Goal: Information Seeking & Learning: Check status

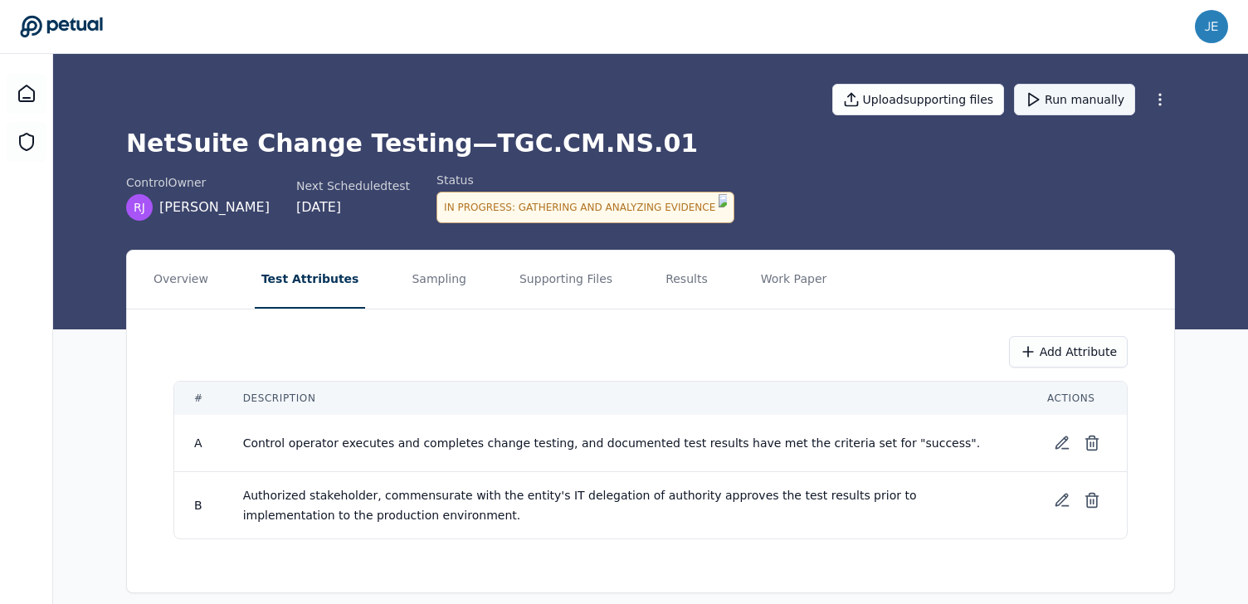
click at [1056, 100] on button "Run manually" at bounding box center [1074, 100] width 121 height 32
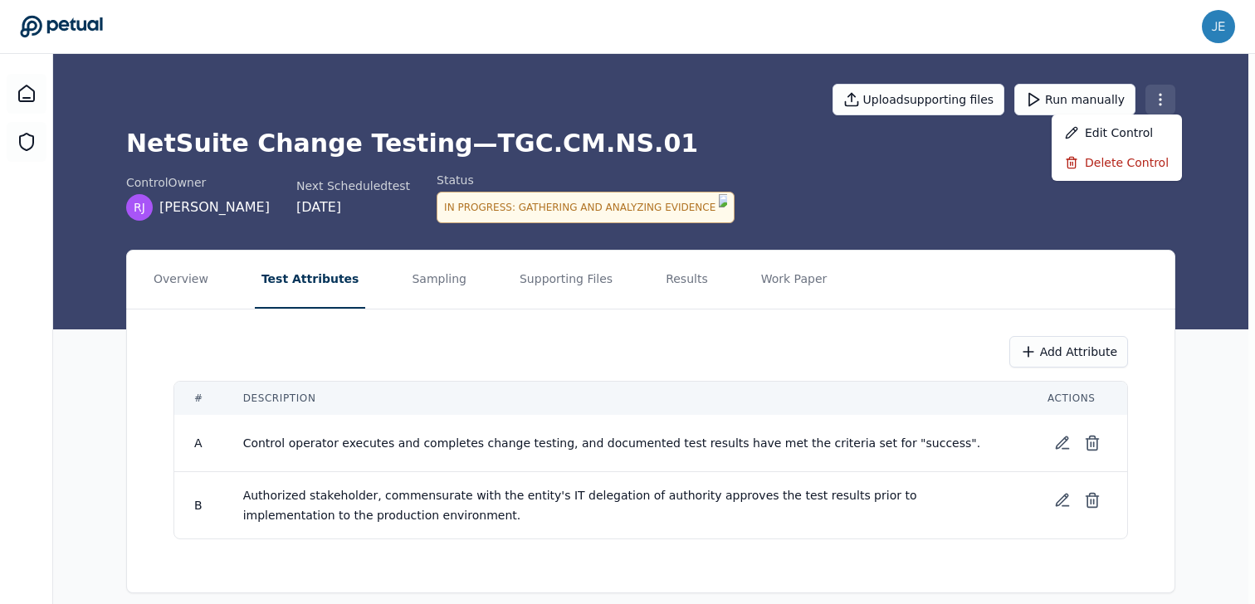
click at [1163, 93] on html "[PERSON_NAME][EMAIL_ADDRESS][DOMAIN_NAME] [DOMAIN_NAME][EMAIL_ADDRESS][DOMAIN_N…" at bounding box center [627, 310] width 1255 height 620
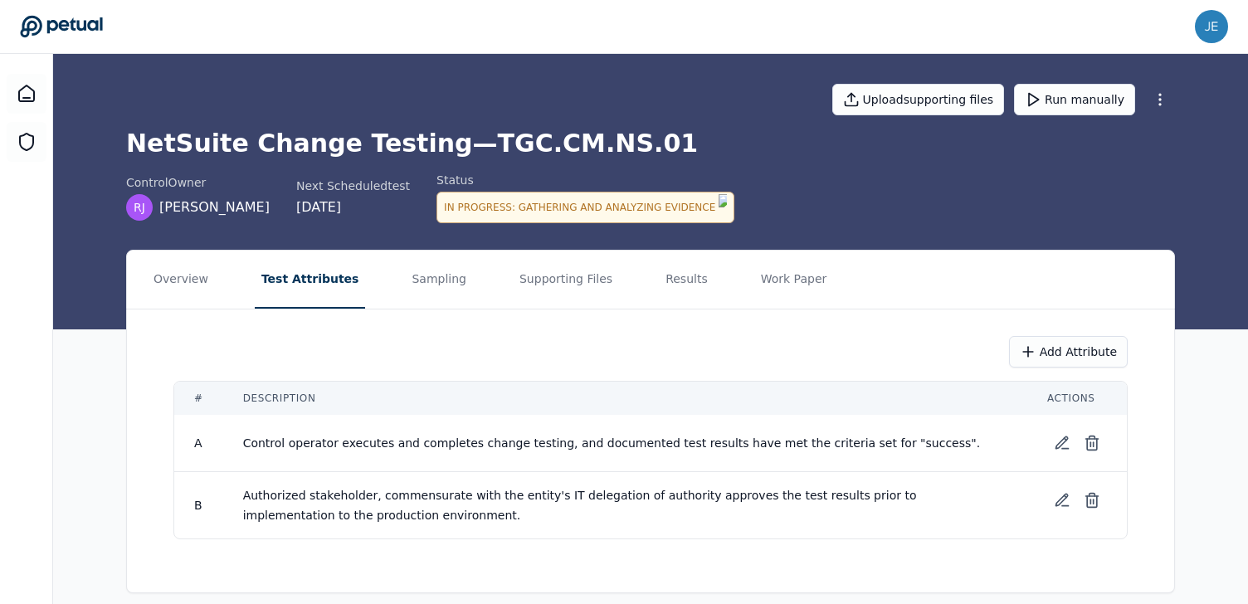
click at [910, 172] on html "[PERSON_NAME][EMAIL_ADDRESS][DOMAIN_NAME] [DOMAIN_NAME][EMAIL_ADDRESS][DOMAIN_N…" at bounding box center [624, 310] width 1248 height 620
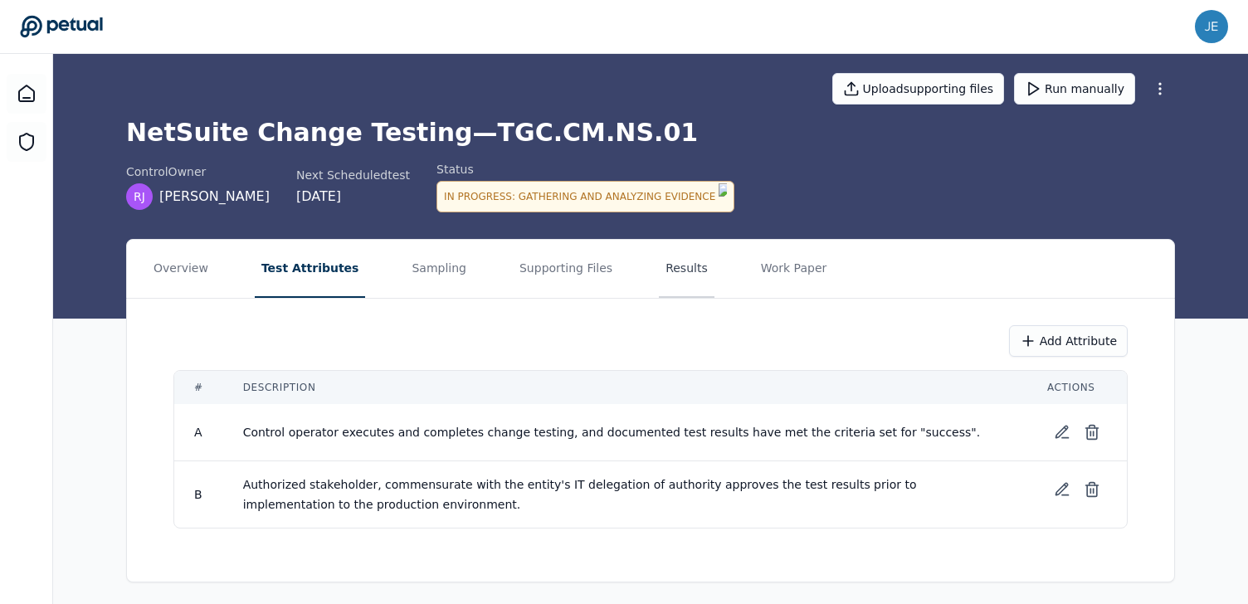
click at [659, 268] on button "Results" at bounding box center [687, 269] width 56 height 58
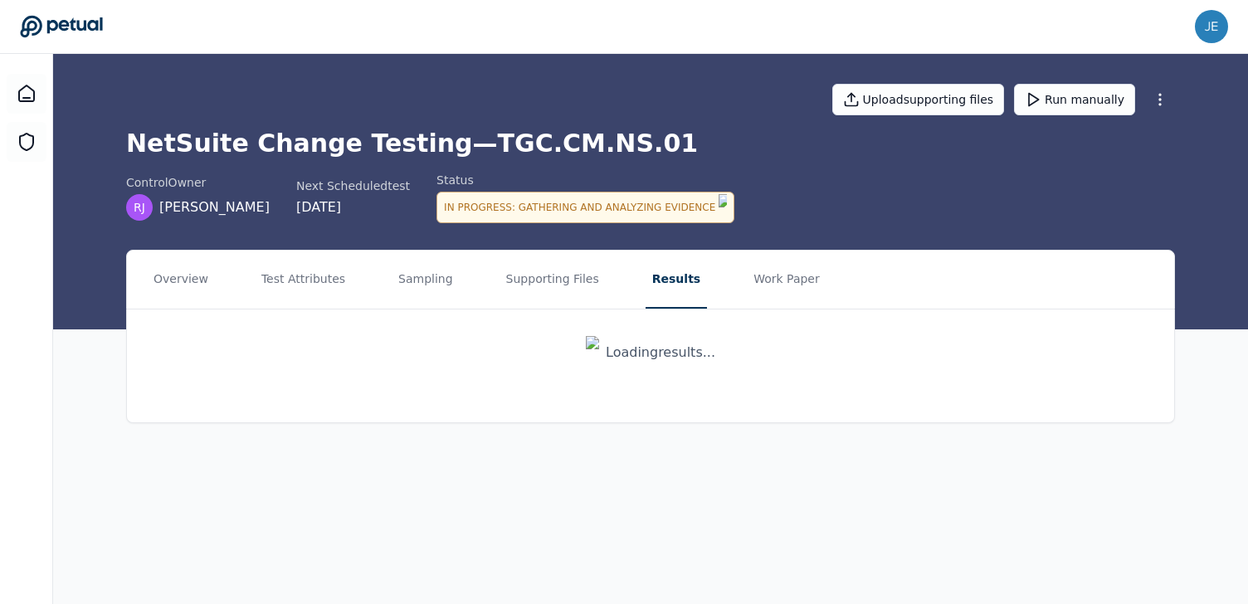
scroll to position [0, 0]
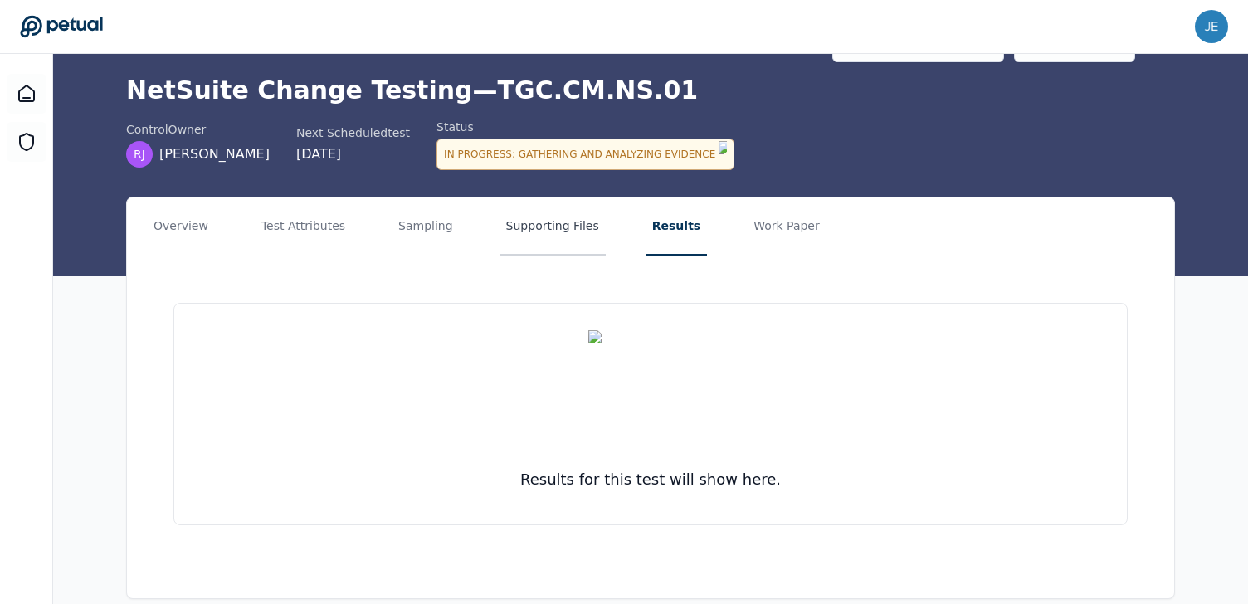
click at [554, 227] on button "Supporting Files" at bounding box center [553, 227] width 106 height 58
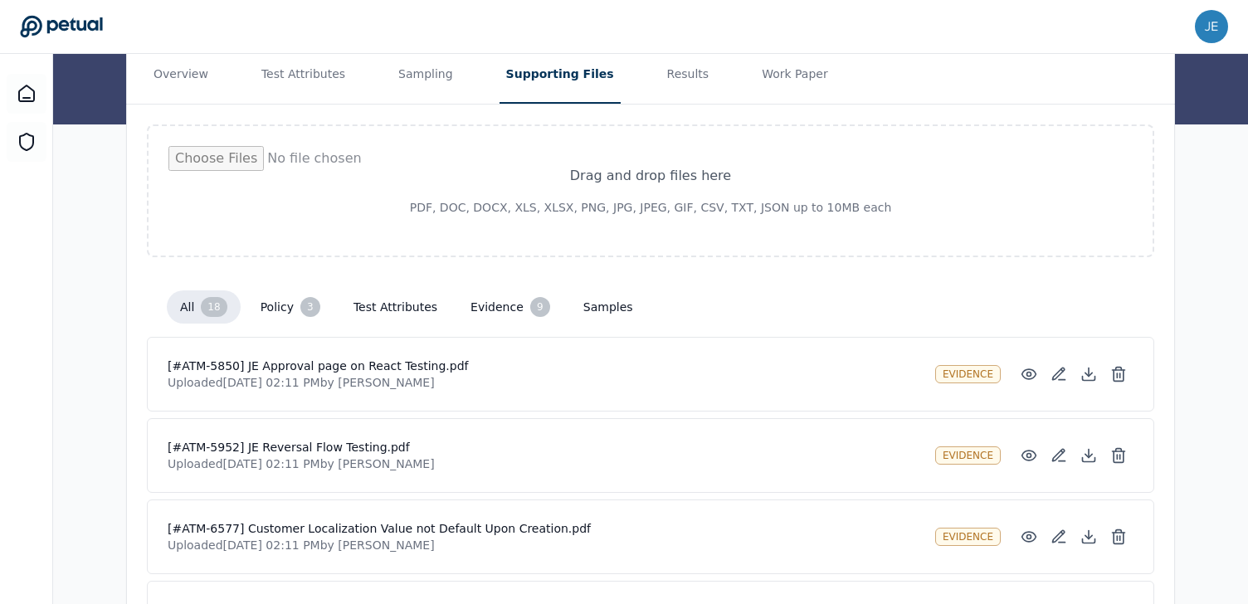
scroll to position [134, 0]
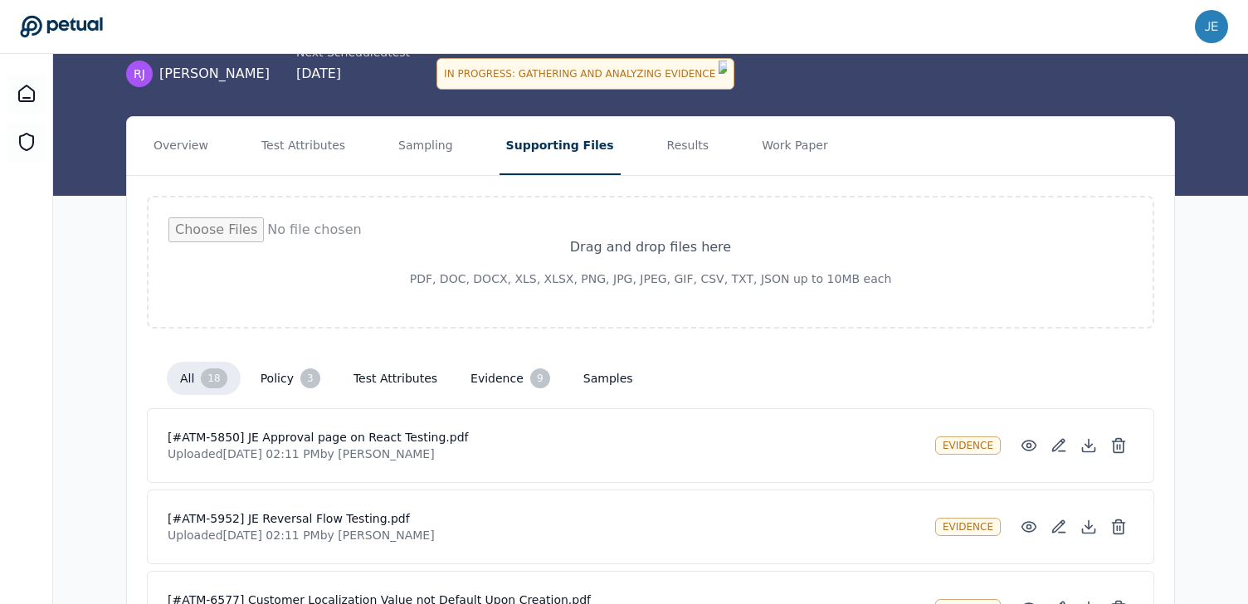
click at [510, 362] on button "evidence 9" at bounding box center [510, 378] width 106 height 33
click at [661, 146] on button "Results" at bounding box center [689, 146] width 56 height 58
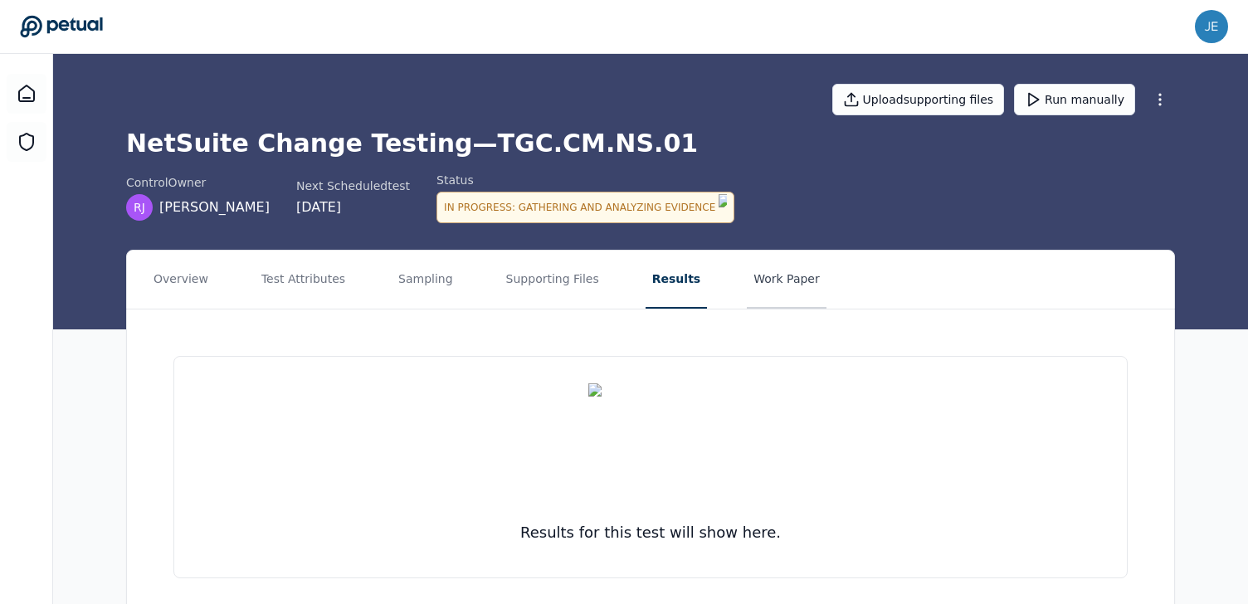
click at [747, 267] on button "Work Paper" at bounding box center [787, 280] width 80 height 58
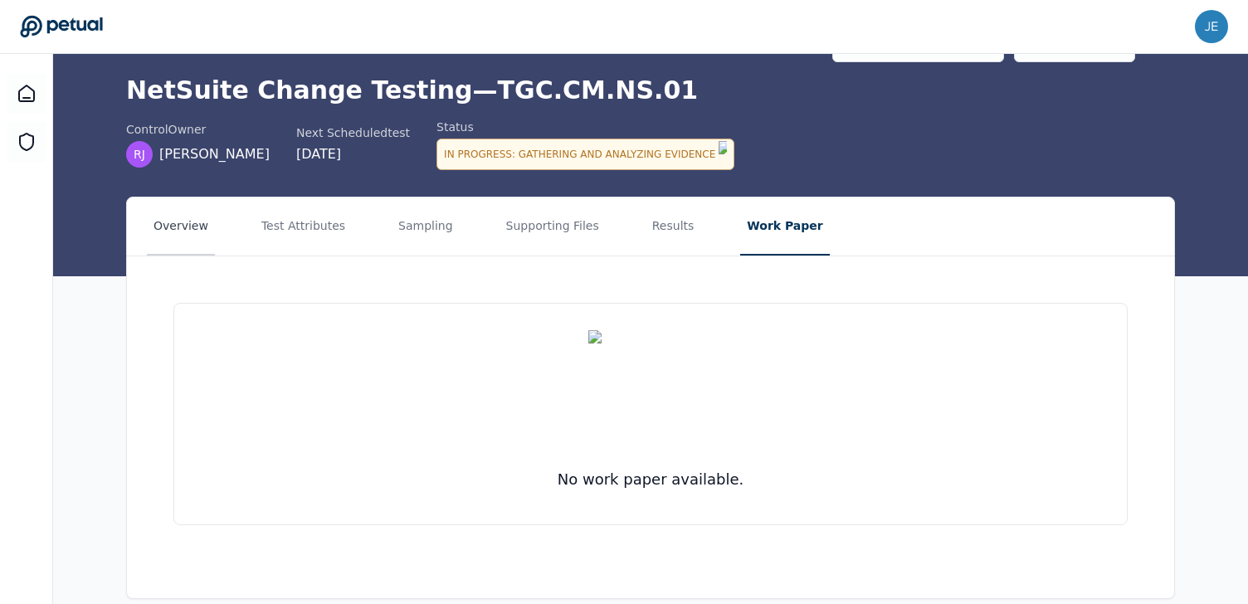
click at [204, 232] on button "Overview" at bounding box center [181, 227] width 68 height 58
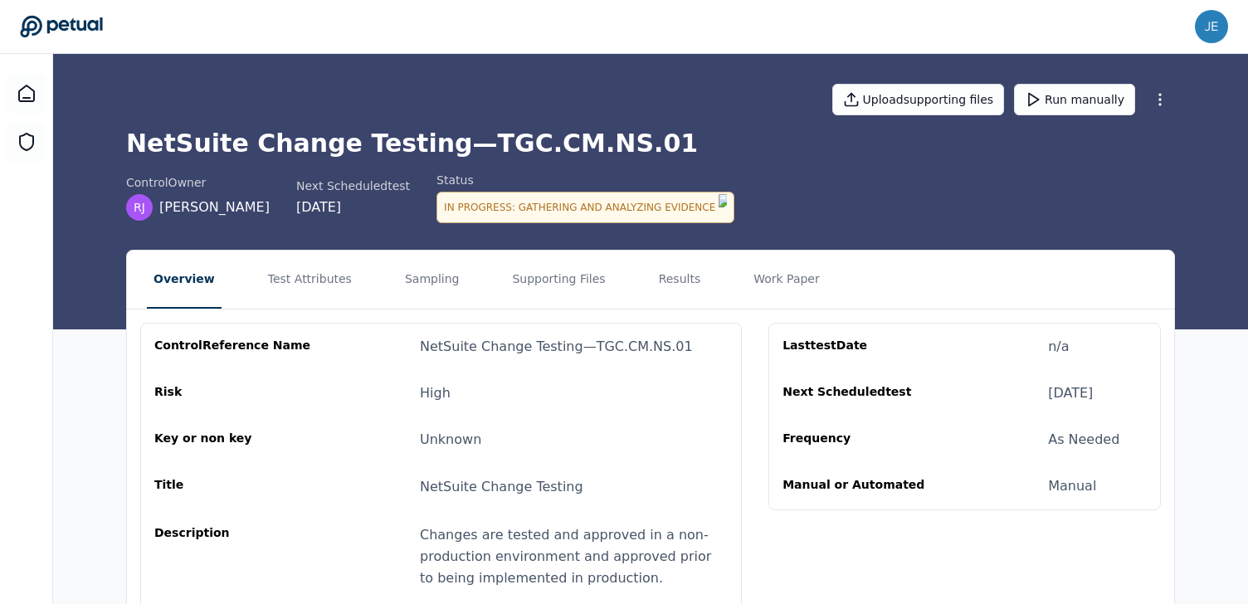
click at [55, 34] on icon at bounding box center [61, 26] width 83 height 23
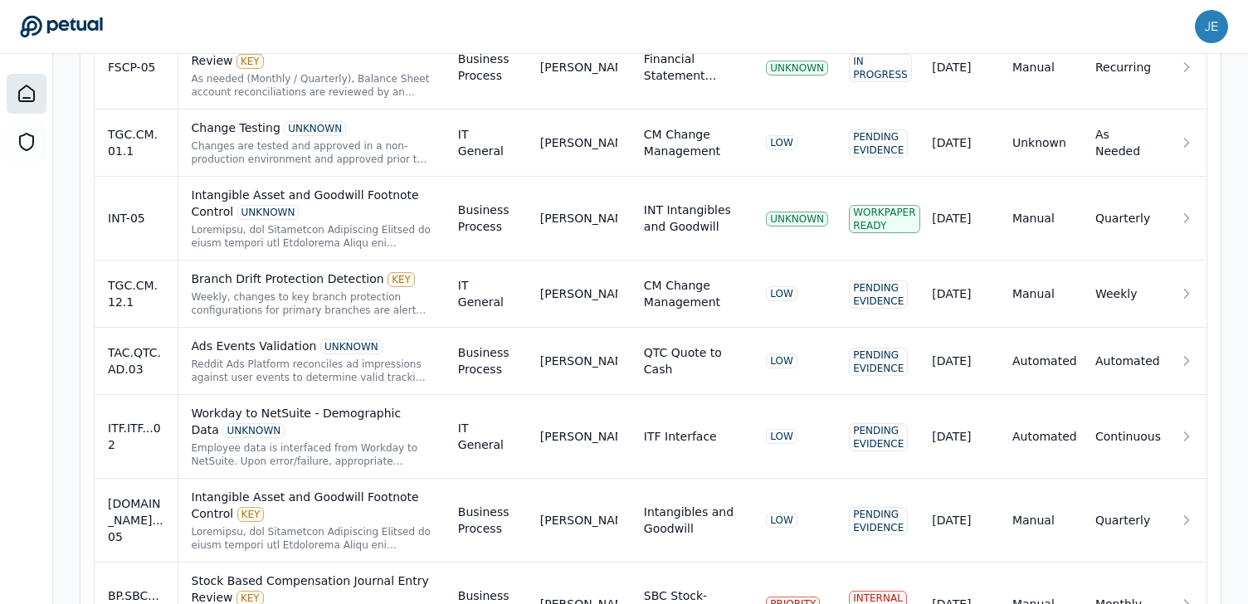
scroll to position [1285, 0]
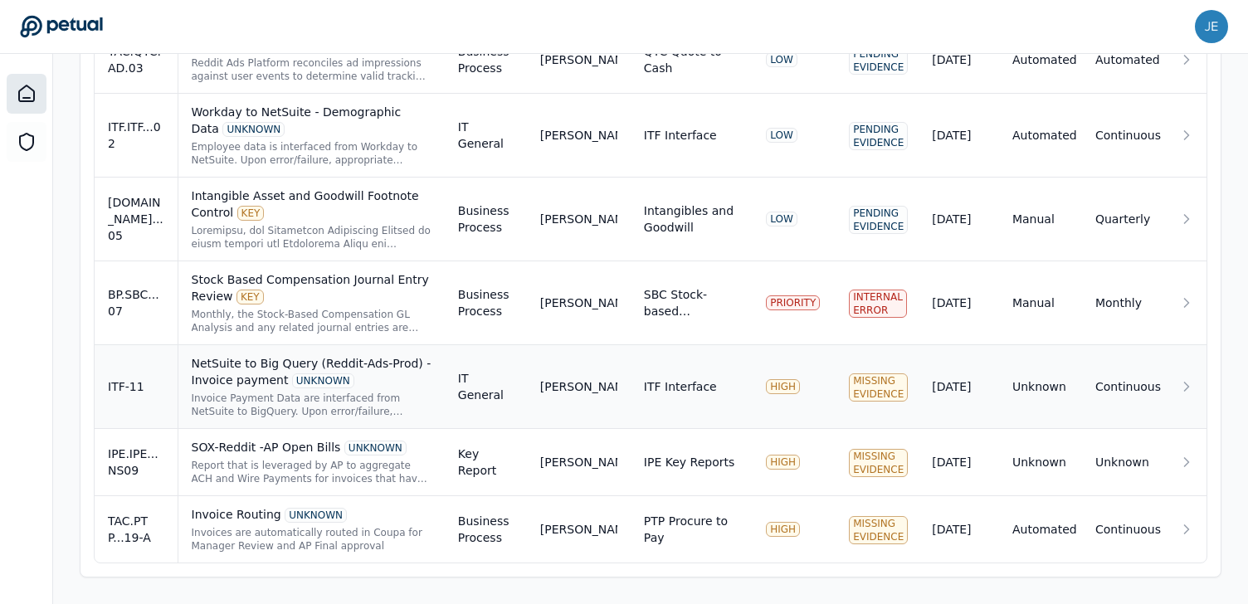
click at [332, 405] on div "Invoice Payment Data are interfaced from NetSuite to BigQuery. Upon error/failu…" at bounding box center [312, 405] width 240 height 27
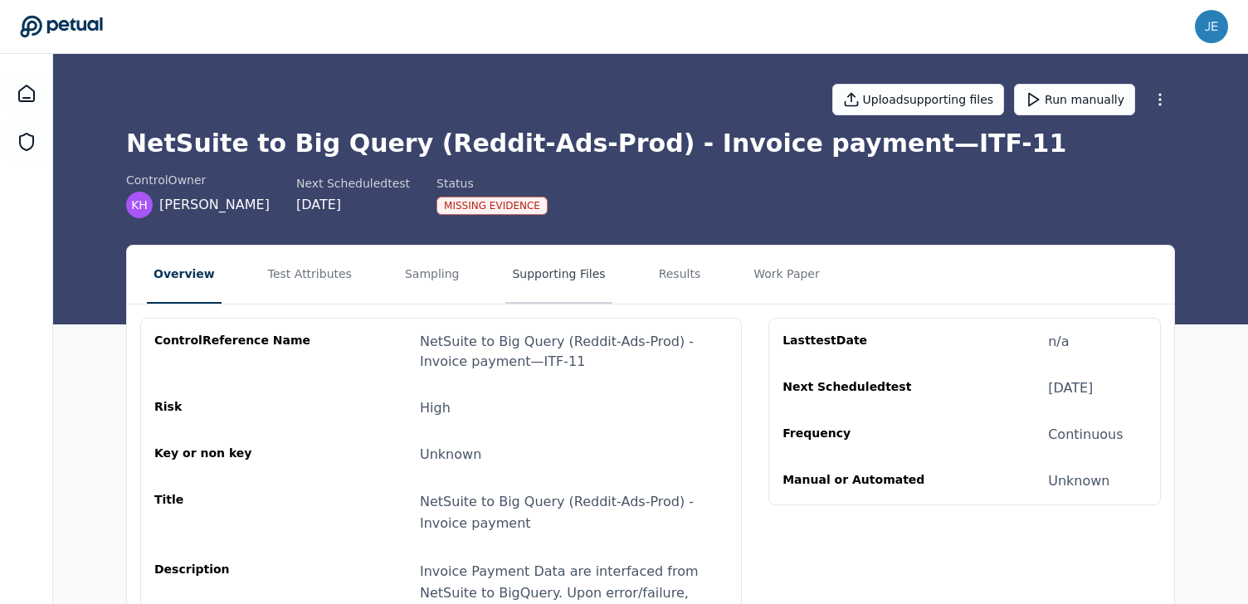
click at [578, 283] on button "Supporting Files" at bounding box center [558, 275] width 106 height 58
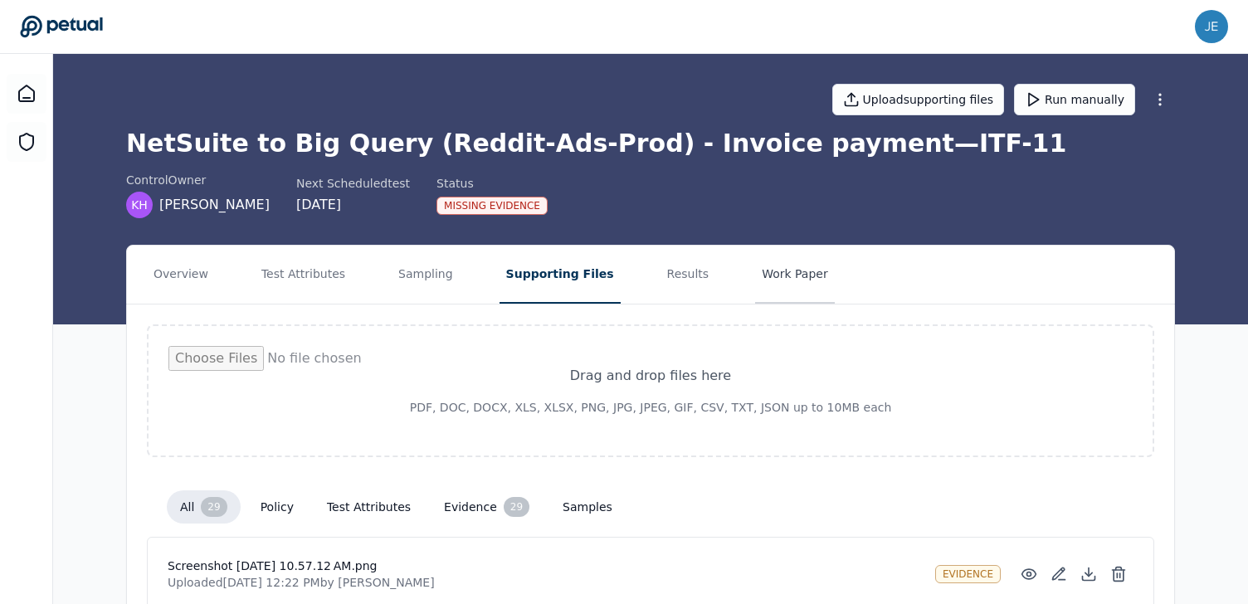
click at [784, 262] on button "Work Paper" at bounding box center [795, 275] width 80 height 58
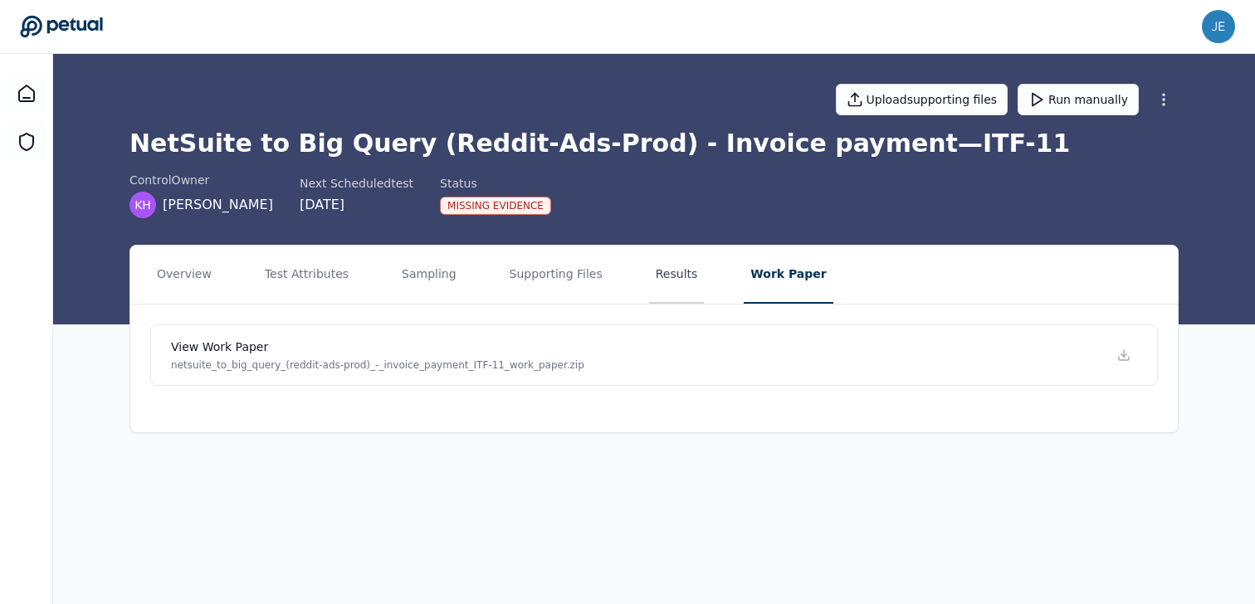
click at [683, 269] on button "Results" at bounding box center [677, 275] width 56 height 58
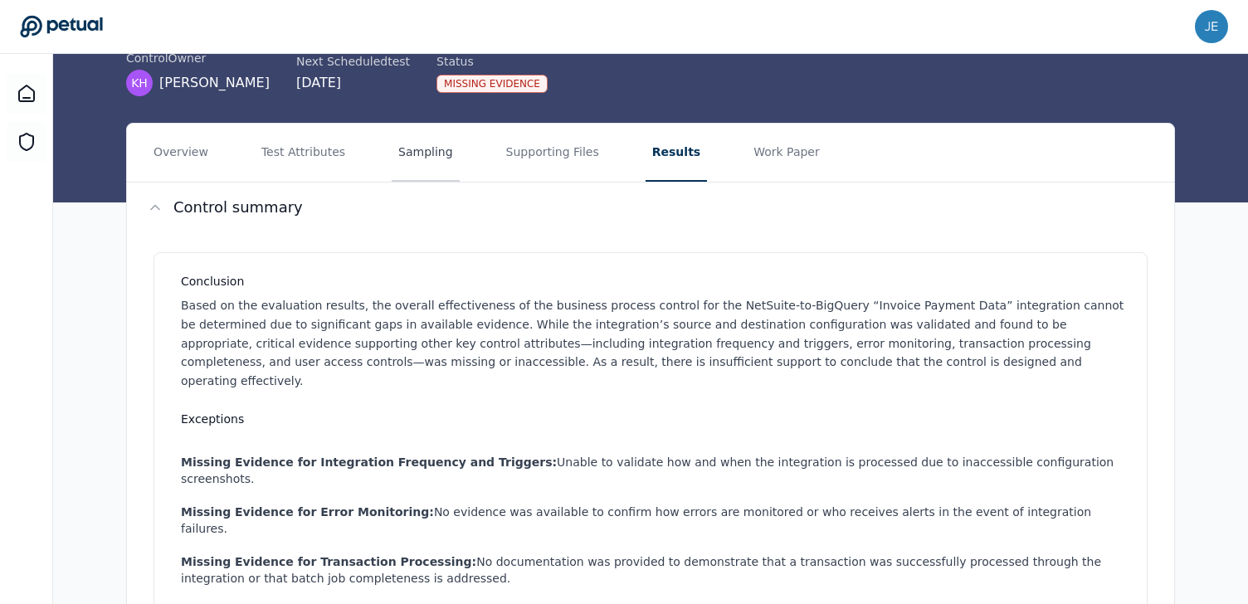
scroll to position [256, 0]
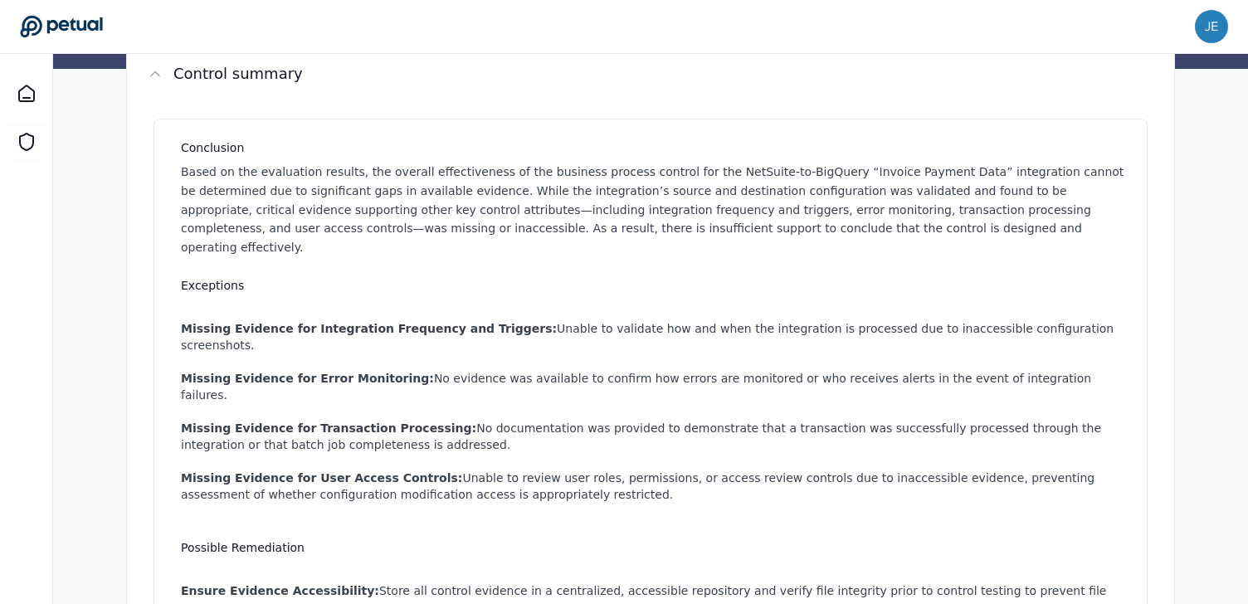
click at [42, 17] on icon at bounding box center [61, 26] width 83 height 23
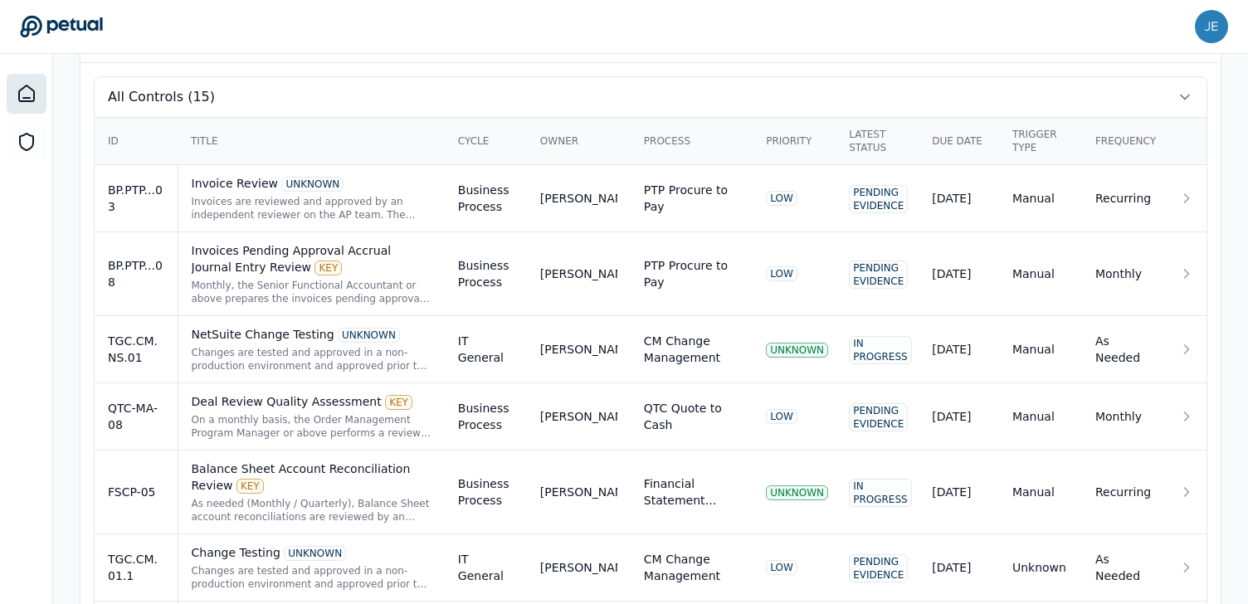
scroll to position [560, 0]
click at [407, 362] on div "Changes are tested and approved in a non-production environment and approved pr…" at bounding box center [312, 358] width 240 height 27
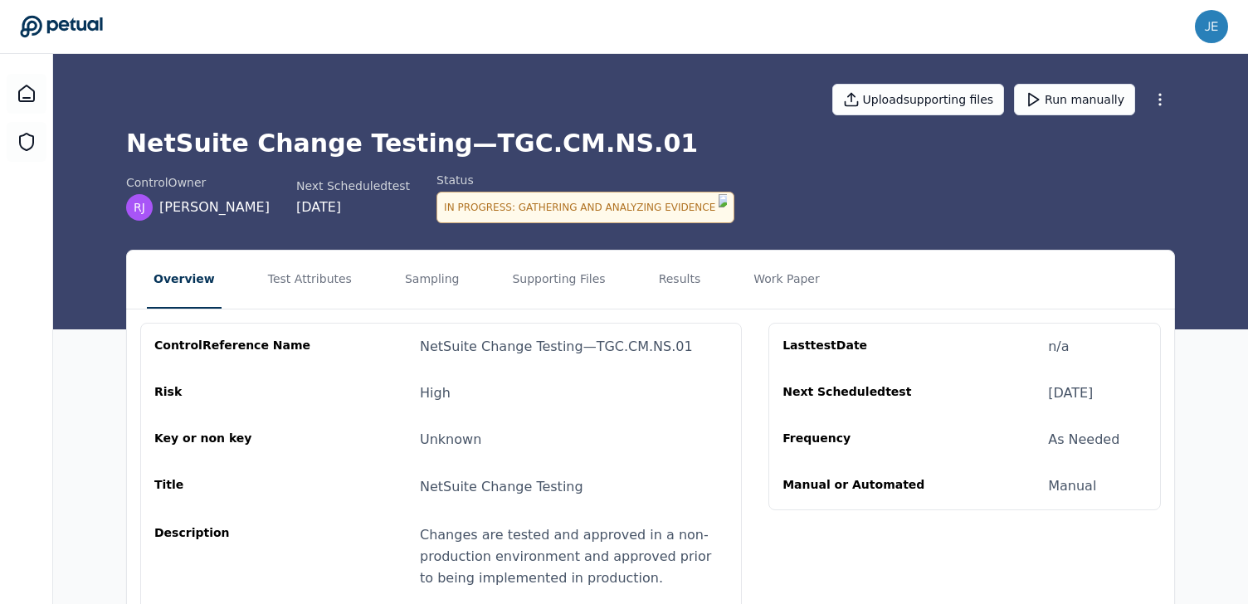
click at [446, 205] on div "In Progress : Gathering and Analyzing Evidence" at bounding box center [585, 208] width 298 height 32
click at [88, 36] on icon at bounding box center [61, 26] width 83 height 23
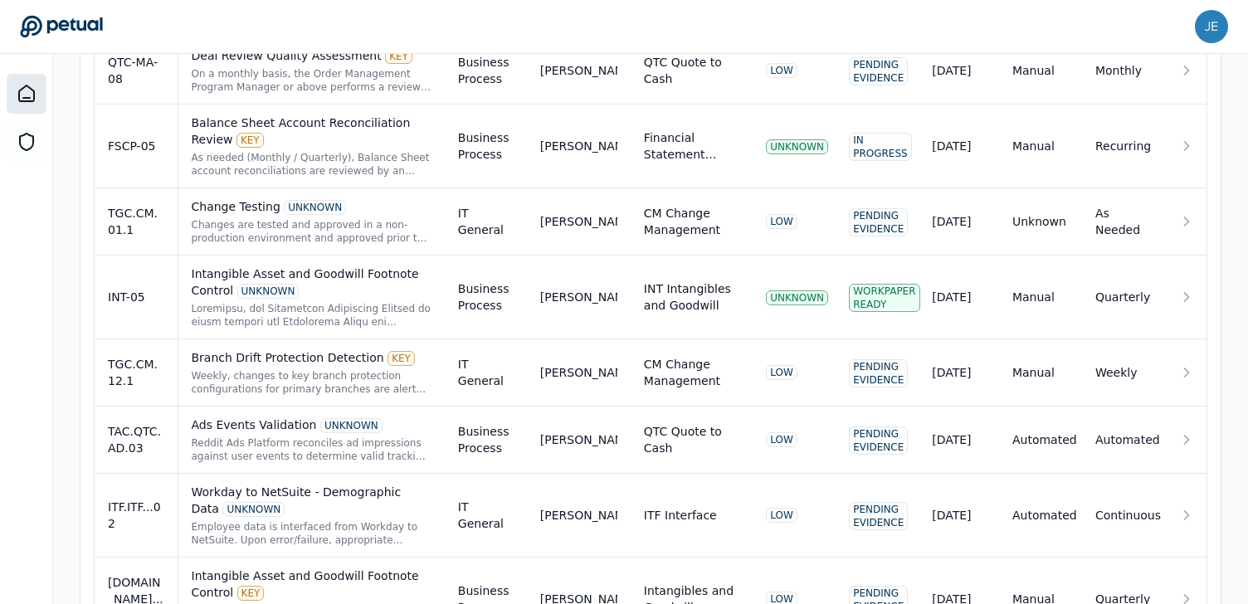
scroll to position [700, 0]
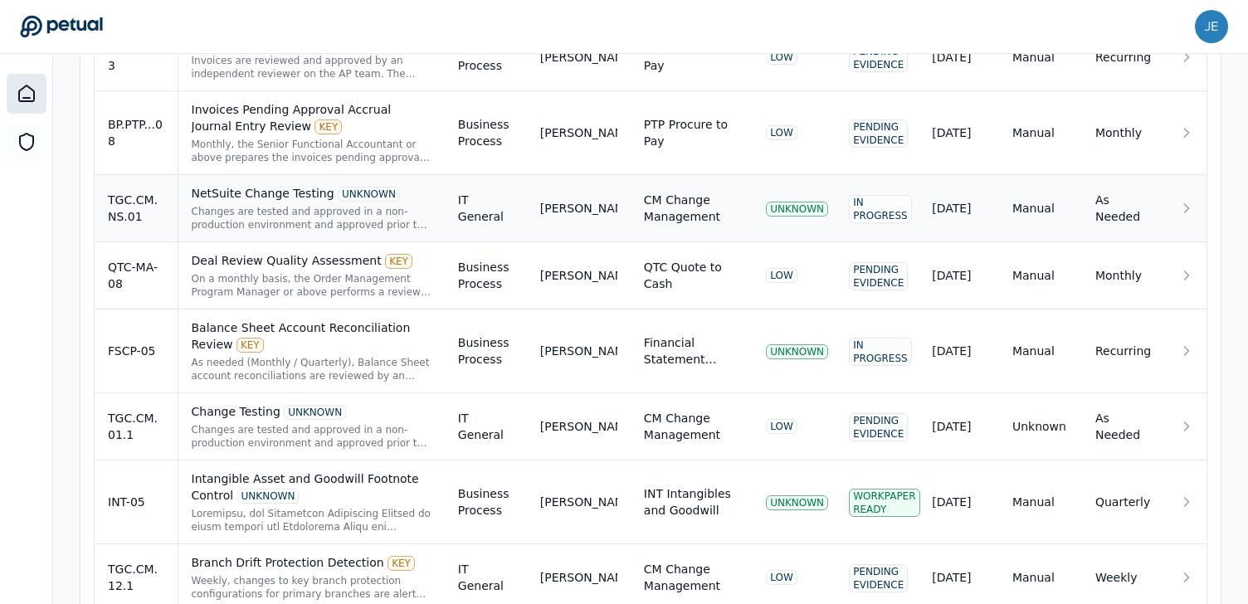
click at [561, 183] on td "[PERSON_NAME]" at bounding box center [579, 208] width 104 height 67
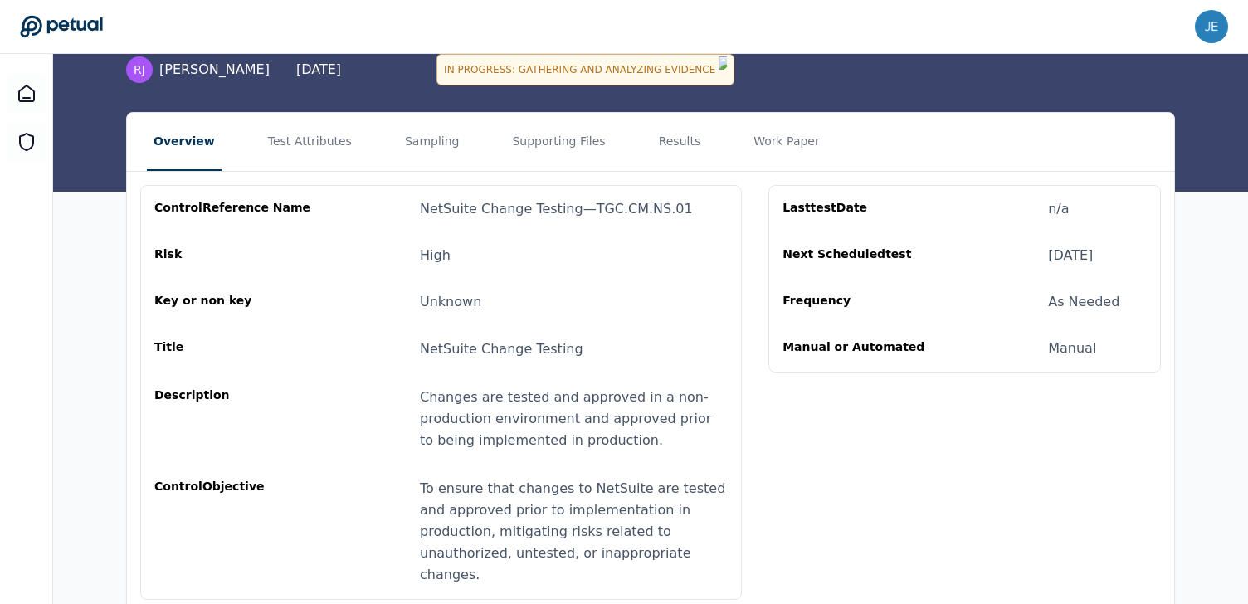
scroll to position [174, 0]
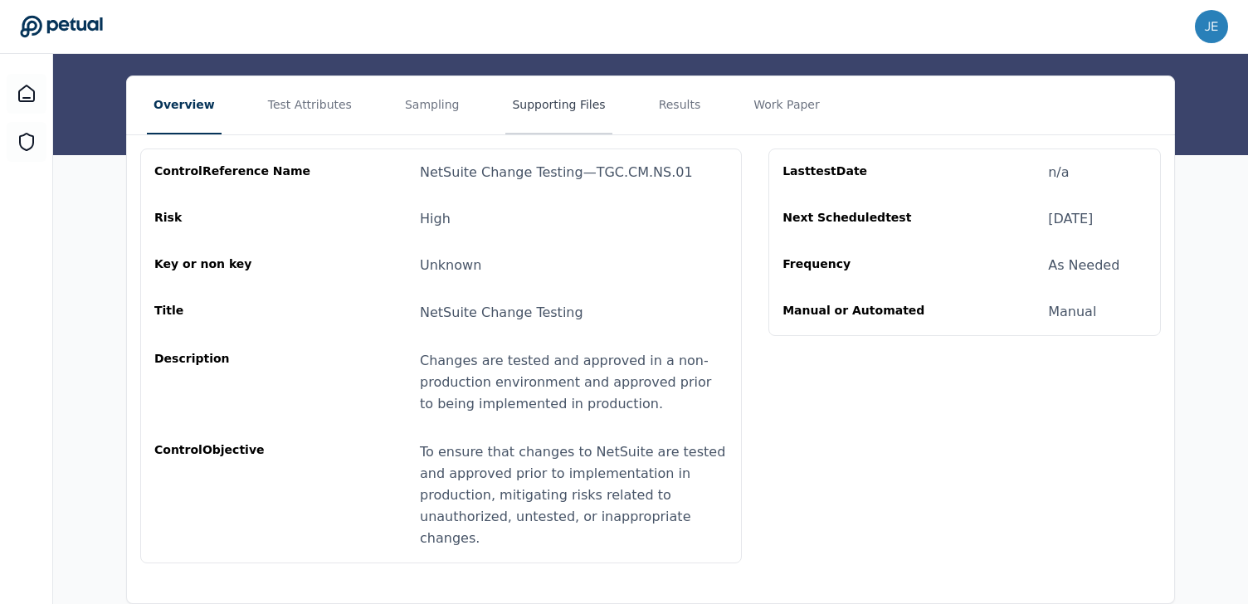
click at [505, 99] on button "Supporting Files" at bounding box center [558, 105] width 106 height 58
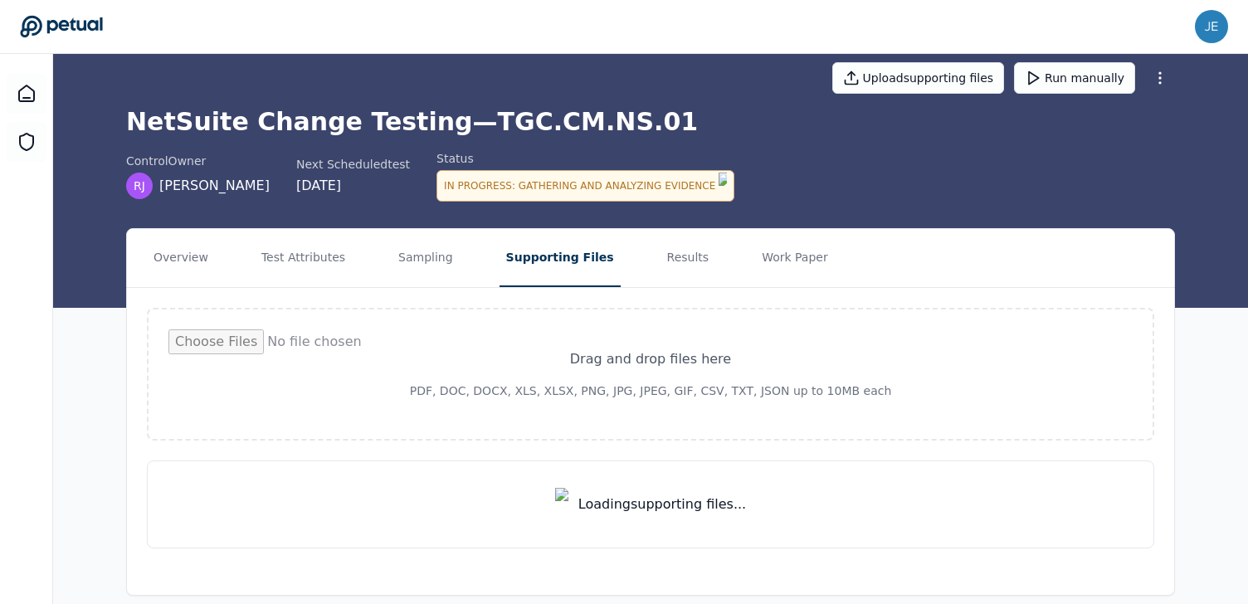
scroll to position [174, 0]
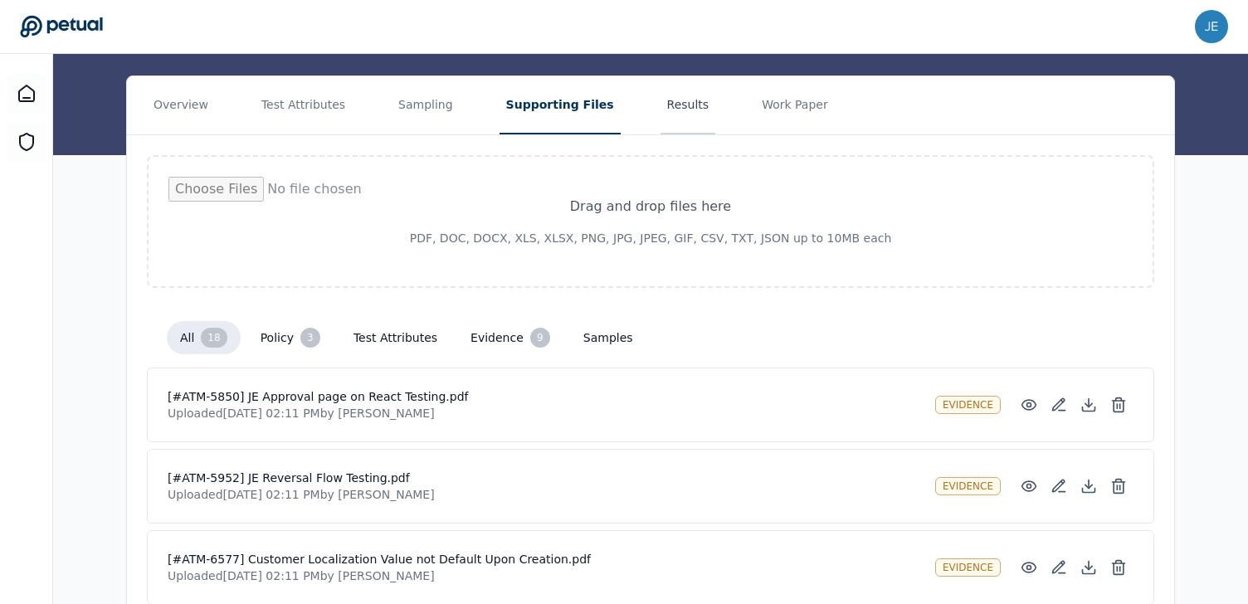
click at [669, 110] on button "Results" at bounding box center [689, 105] width 56 height 58
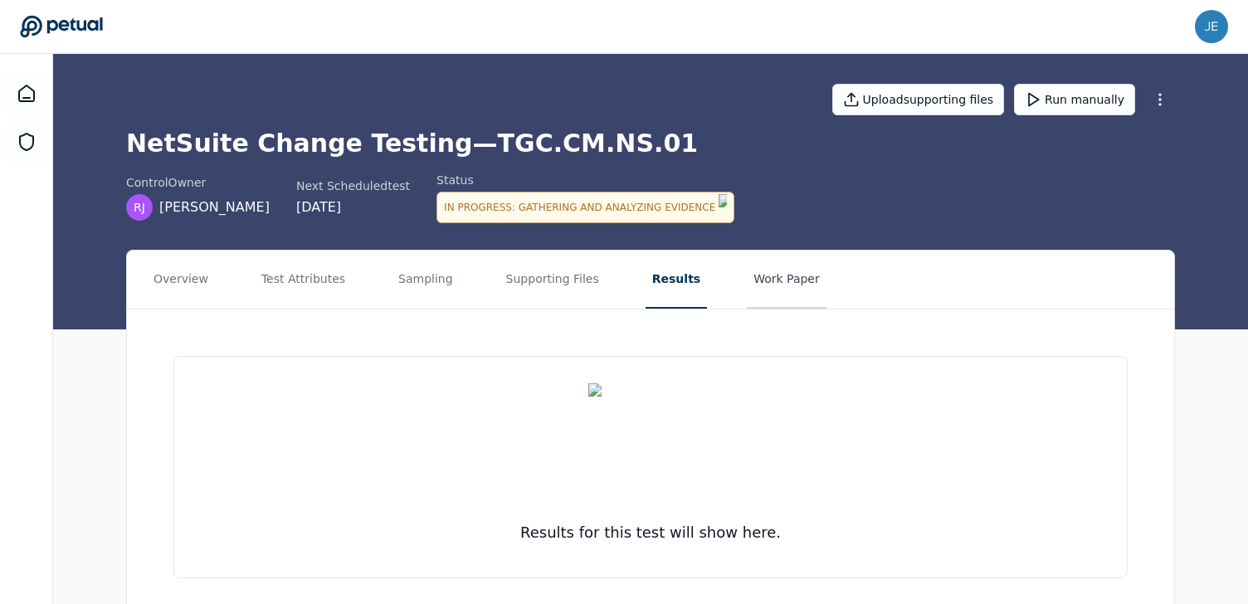
click at [778, 280] on button "Work Paper" at bounding box center [787, 280] width 80 height 58
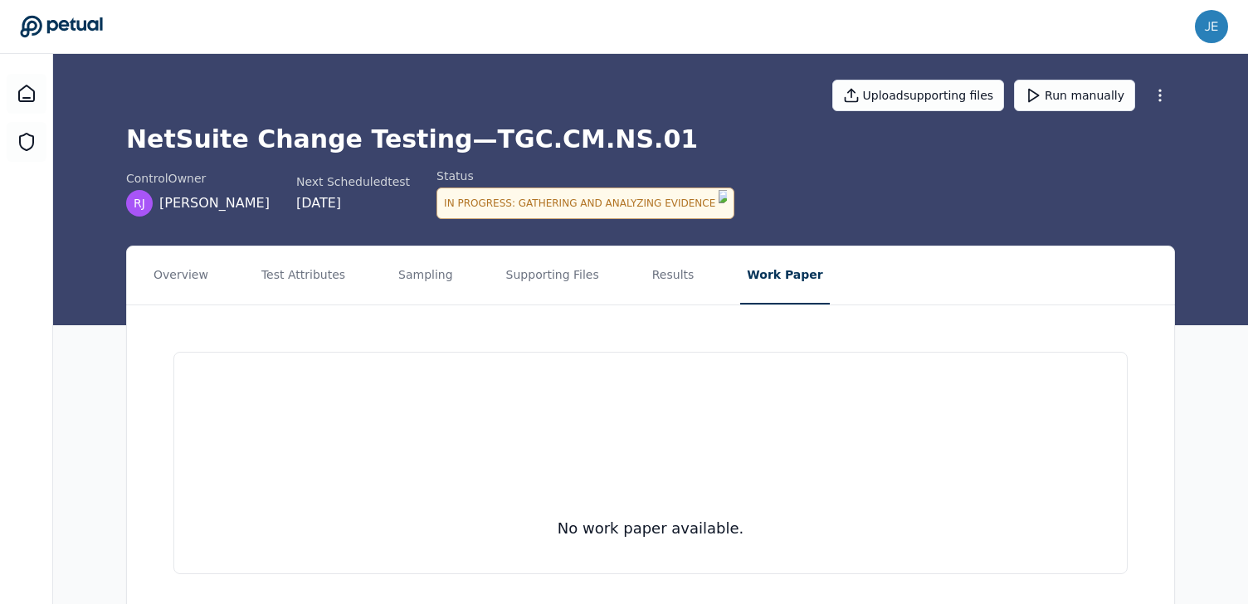
click at [514, 103] on div "Upload supporting files Run manually" at bounding box center [650, 95] width 1049 height 58
click at [198, 256] on button "Overview" at bounding box center [181, 275] width 68 height 58
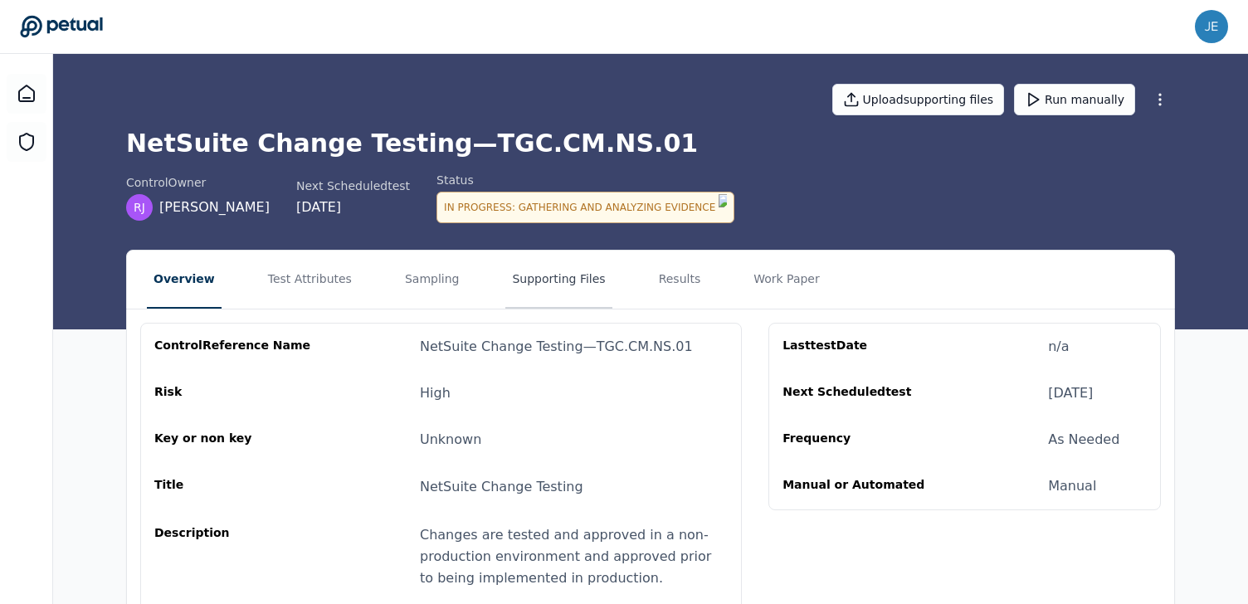
click at [566, 271] on button "Supporting Files" at bounding box center [558, 280] width 106 height 58
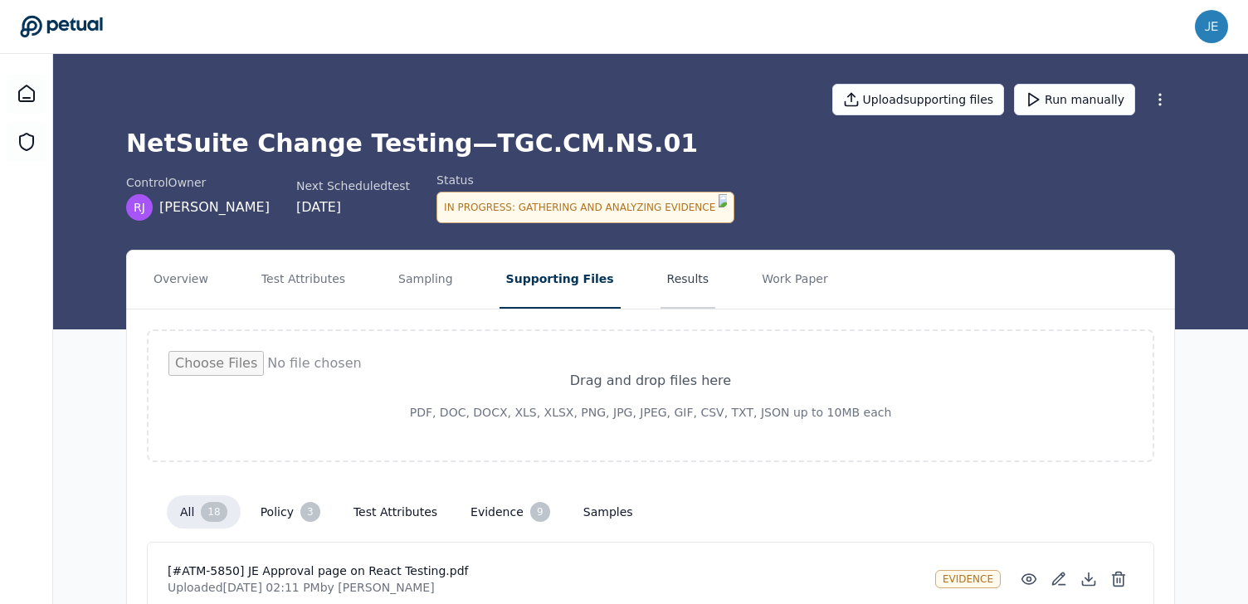
click at [661, 290] on button "Results" at bounding box center [689, 280] width 56 height 58
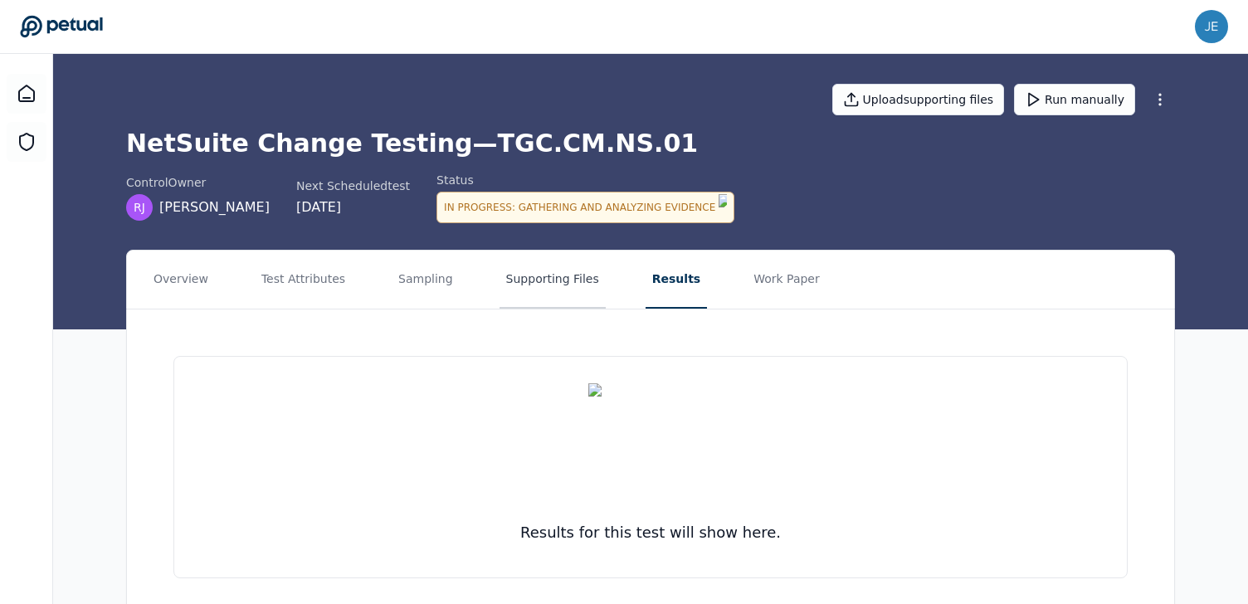
click at [589, 290] on button "Supporting Files" at bounding box center [553, 280] width 106 height 58
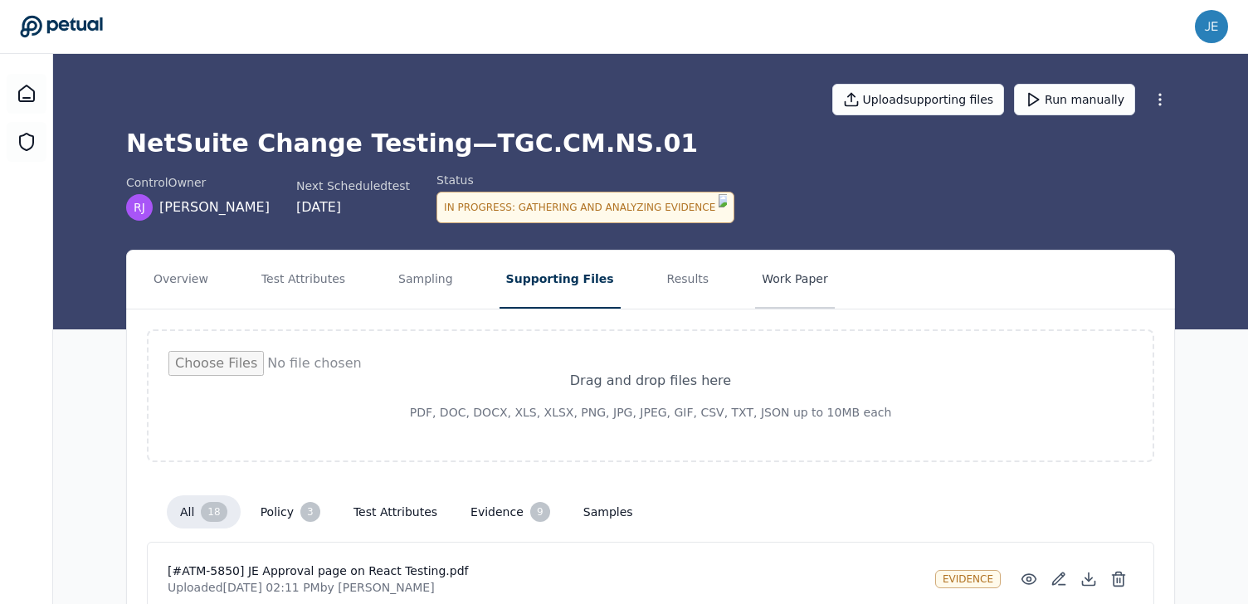
click at [766, 266] on button "Work Paper" at bounding box center [795, 280] width 80 height 58
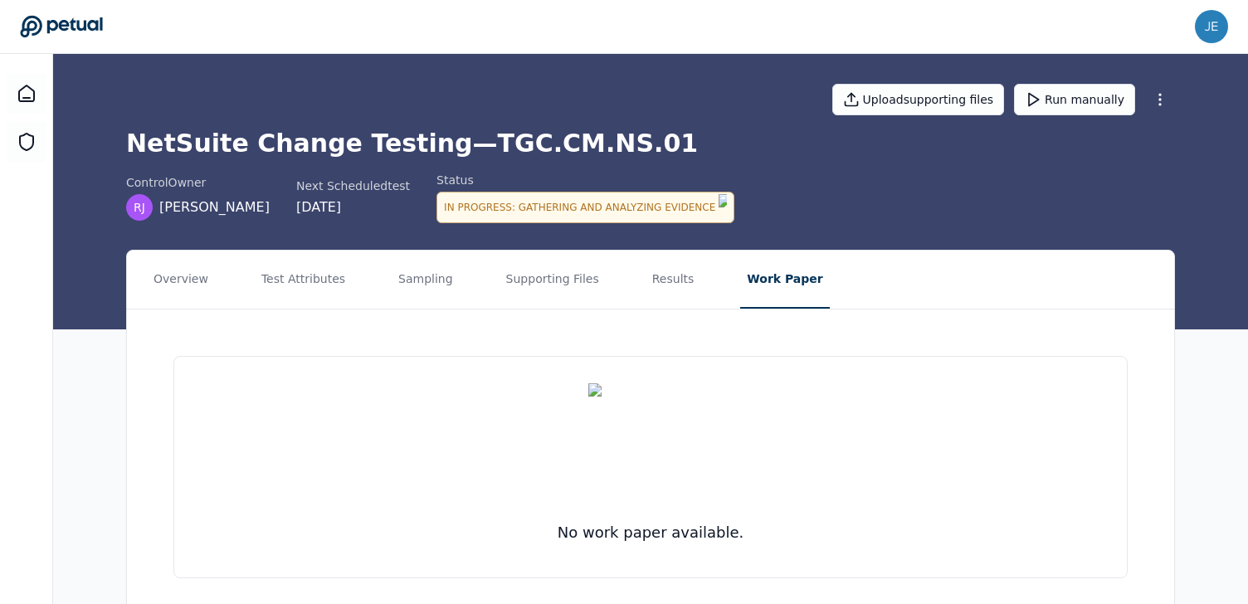
click at [688, 274] on nav "Overview Test Attributes Sampling Supporting Files Results Work Paper" at bounding box center [650, 280] width 1047 height 58
click at [665, 274] on button "Results" at bounding box center [674, 280] width 56 height 58
click at [565, 274] on button "Supporting Files" at bounding box center [553, 280] width 106 height 58
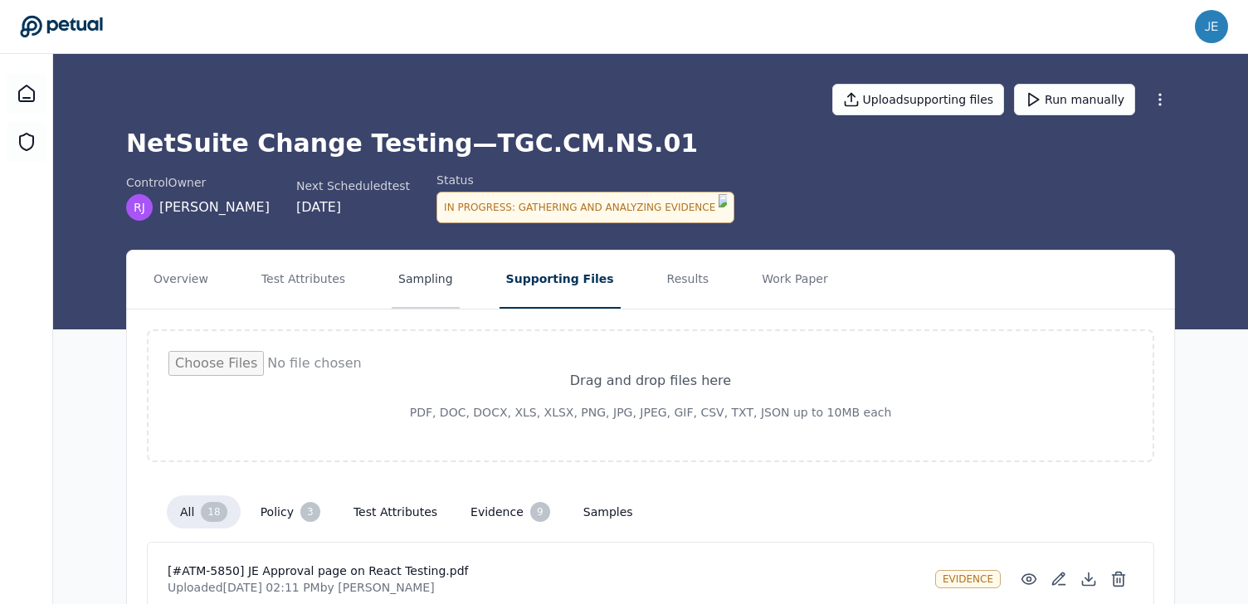
click at [442, 279] on button "Sampling" at bounding box center [426, 280] width 68 height 58
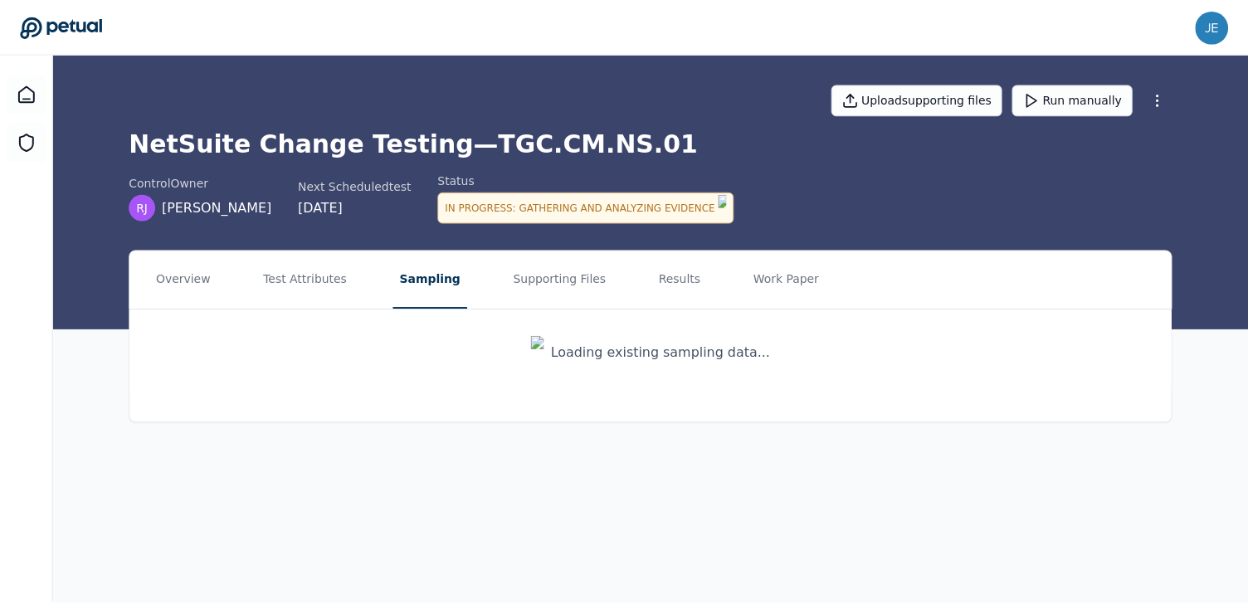
scroll to position [2, 0]
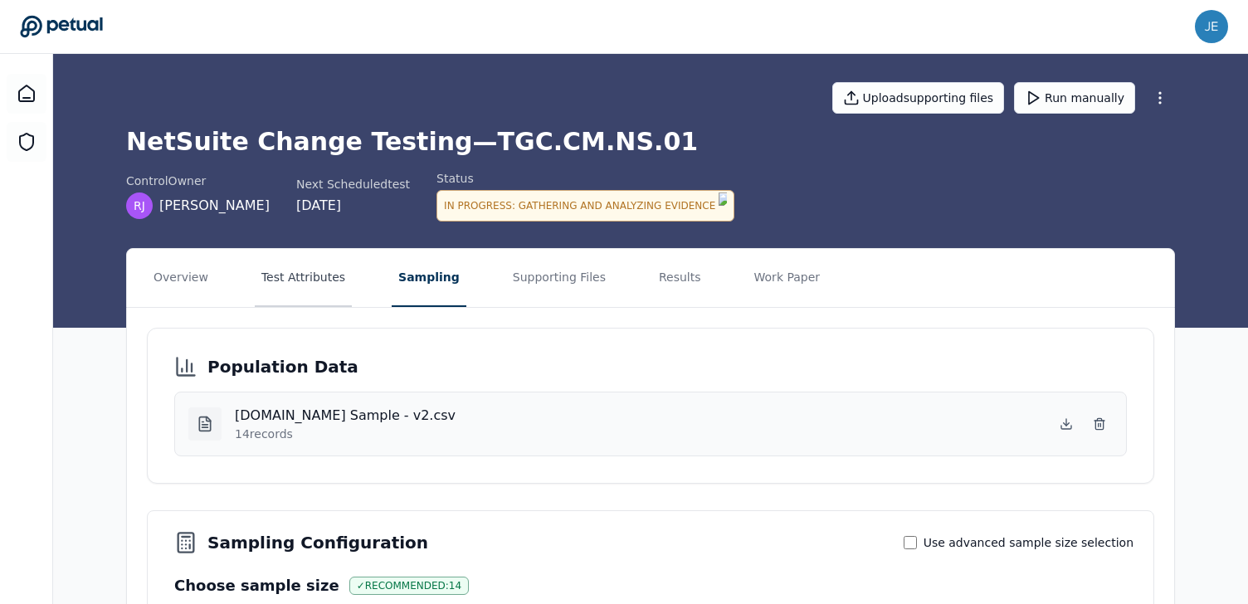
click at [305, 287] on button "Test Attributes" at bounding box center [303, 278] width 97 height 58
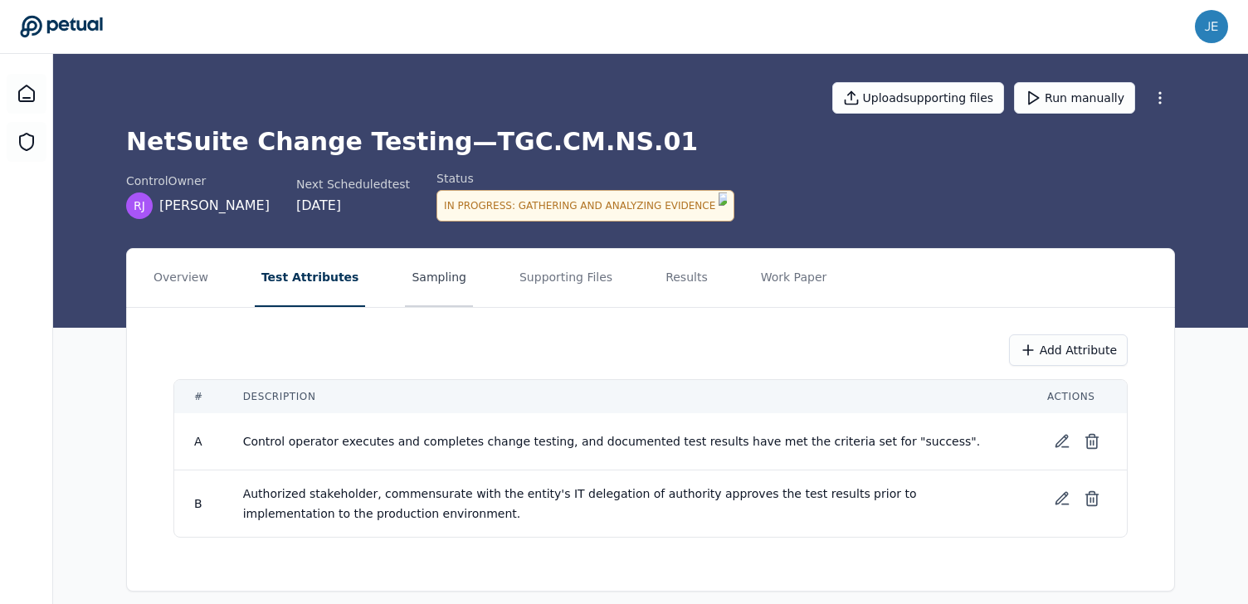
click at [411, 277] on button "Sampling" at bounding box center [439, 278] width 68 height 58
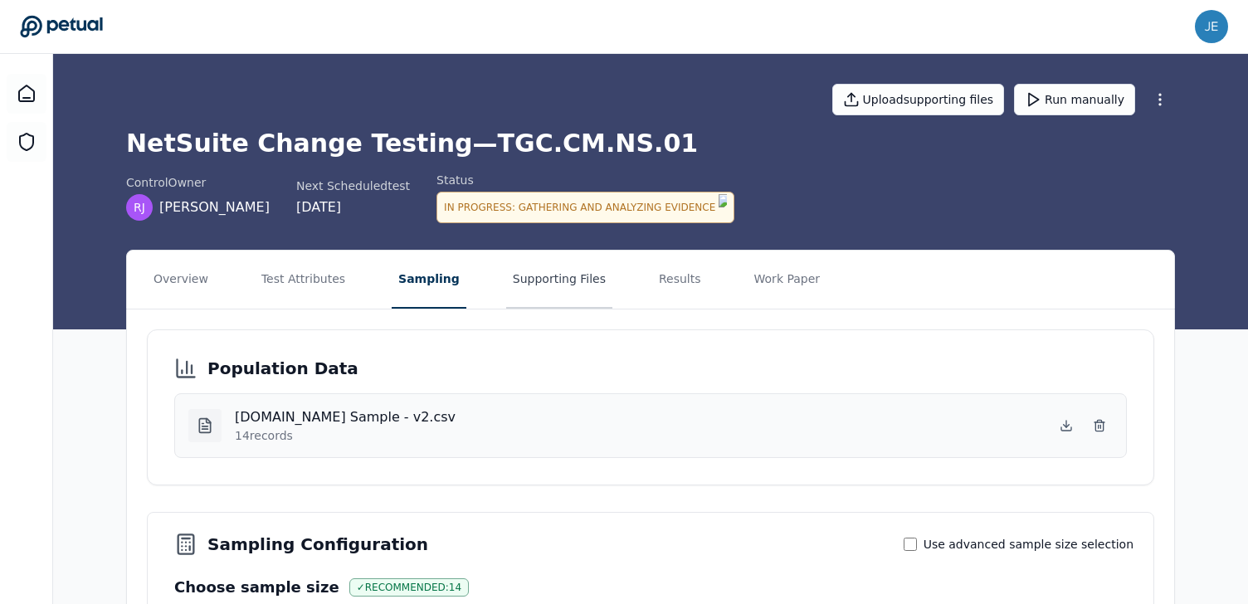
click at [578, 273] on button "Supporting Files" at bounding box center [559, 280] width 106 height 58
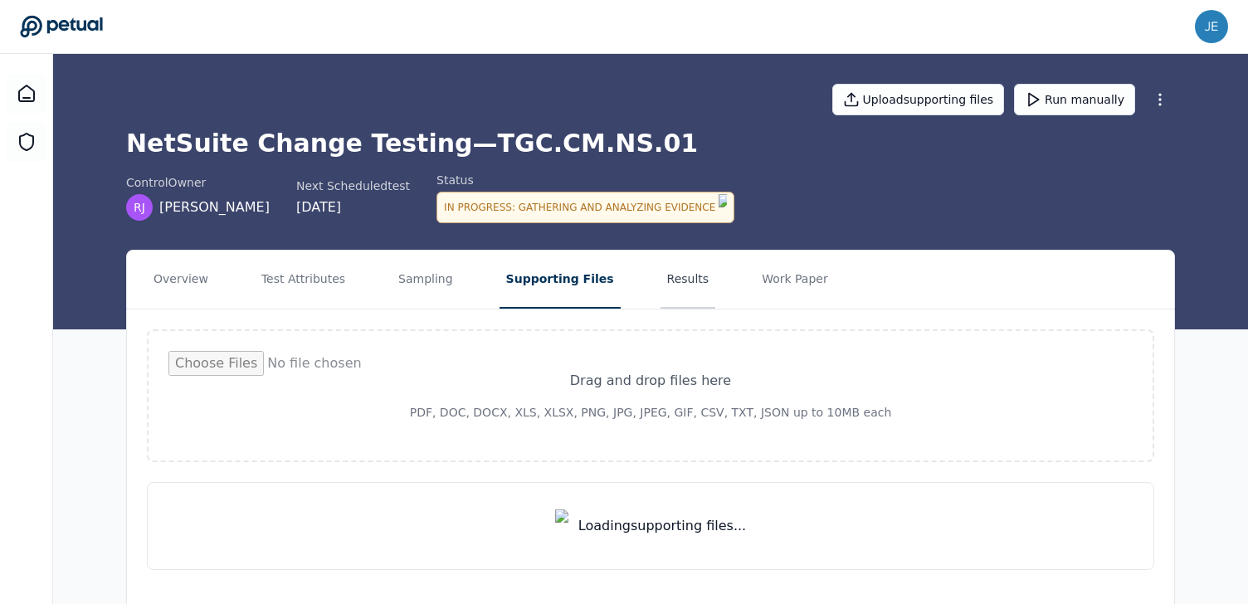
click at [661, 286] on button "Results" at bounding box center [689, 280] width 56 height 58
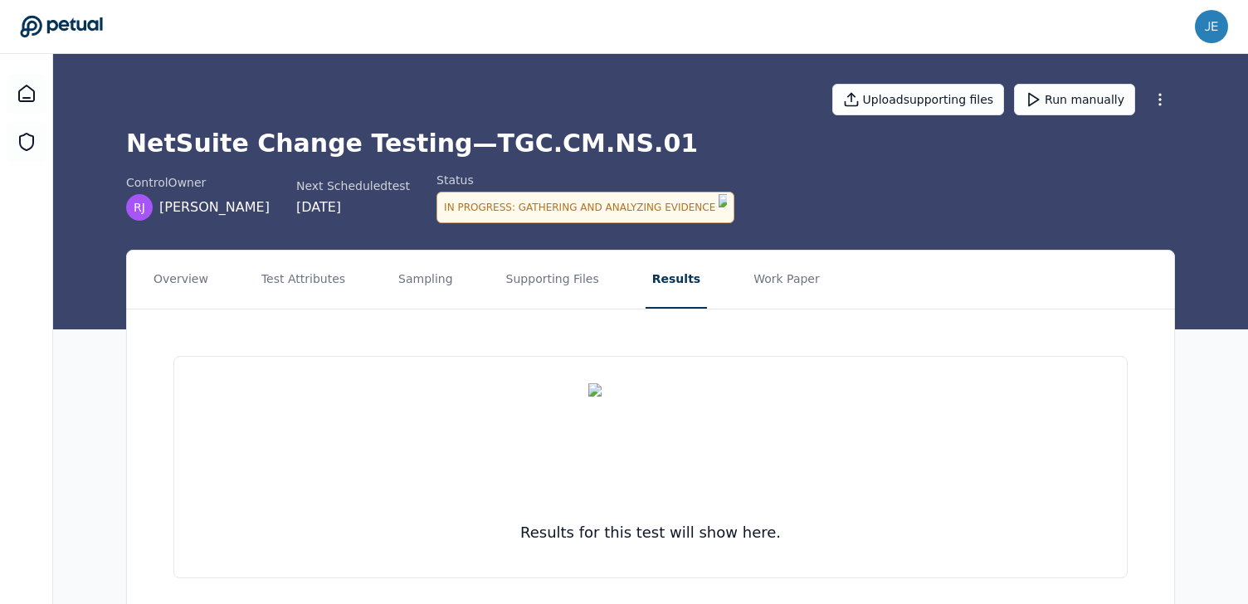
click at [87, 20] on icon at bounding box center [61, 26] width 83 height 23
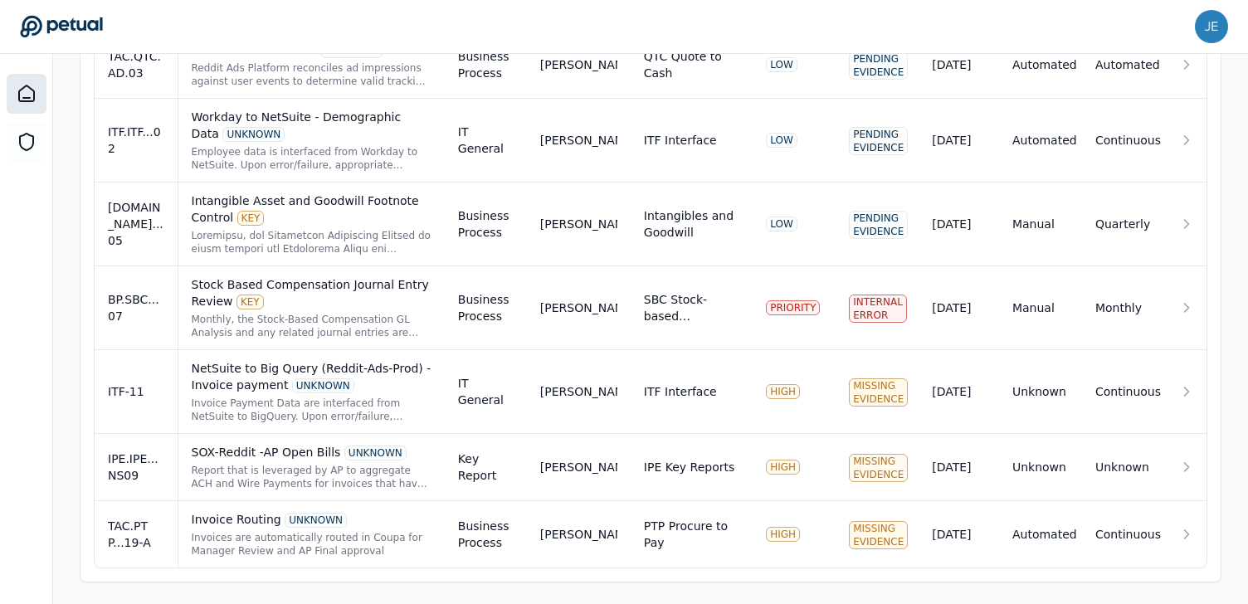
scroll to position [1285, 0]
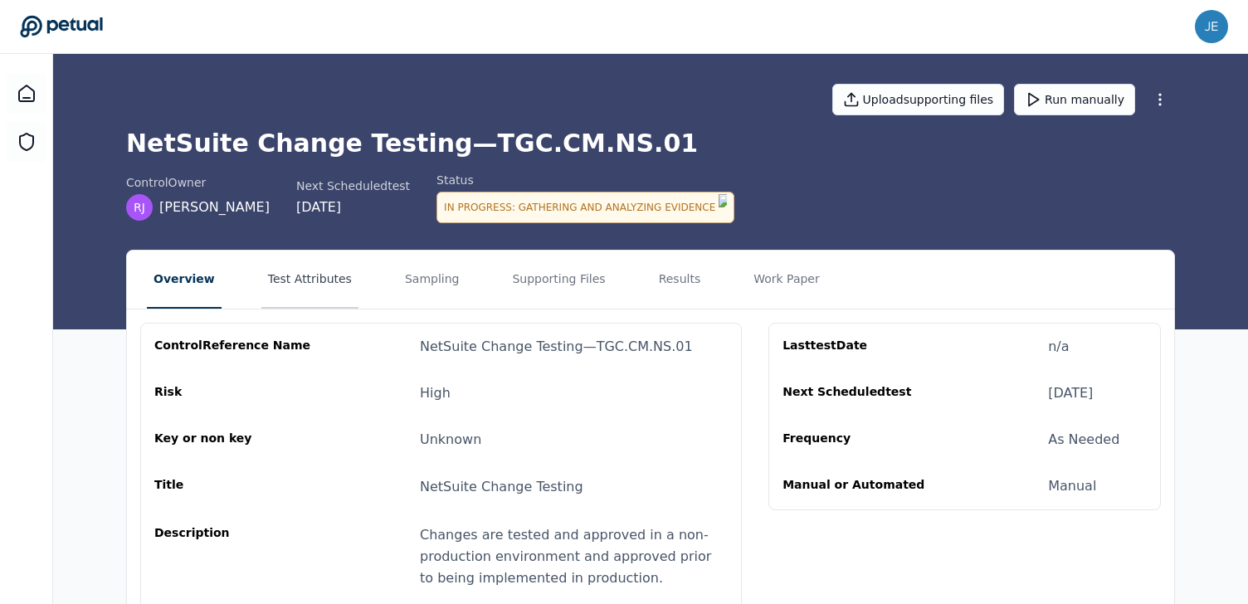
click at [326, 278] on button "Test Attributes" at bounding box center [309, 280] width 97 height 58
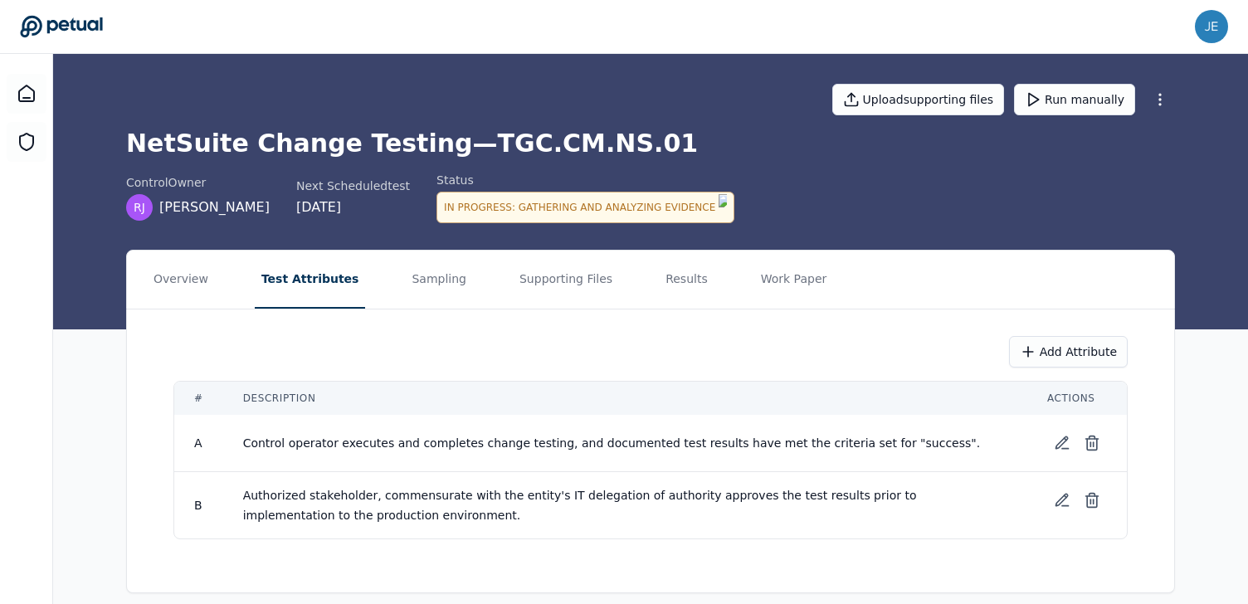
scroll to position [11, 0]
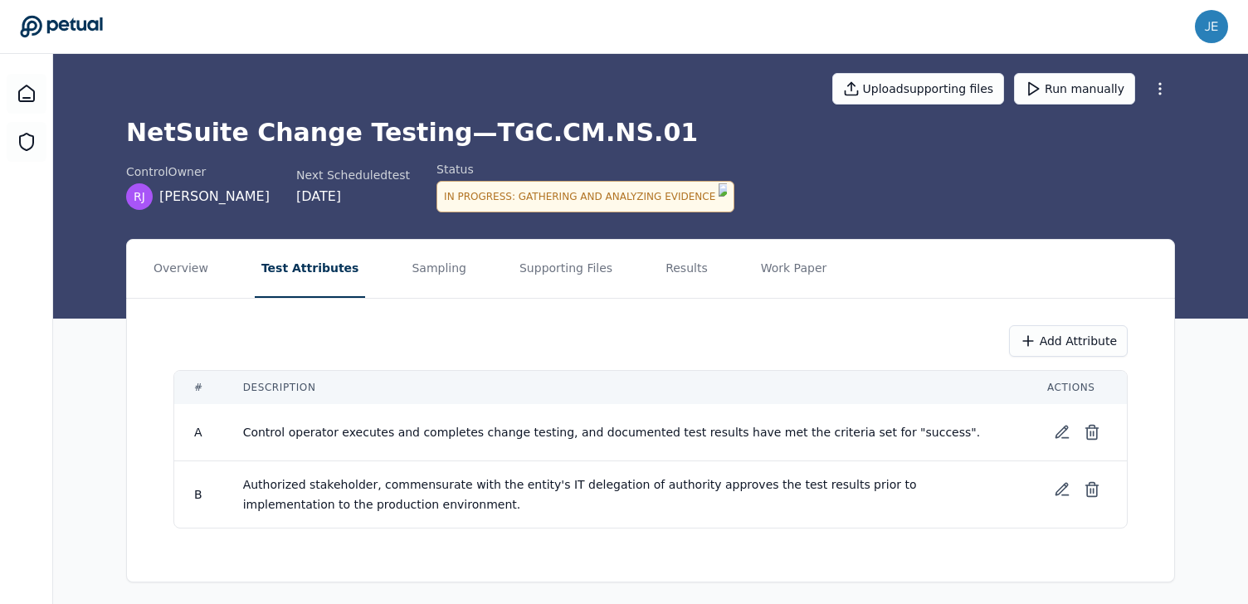
click at [78, 28] on icon at bounding box center [61, 27] width 82 height 22
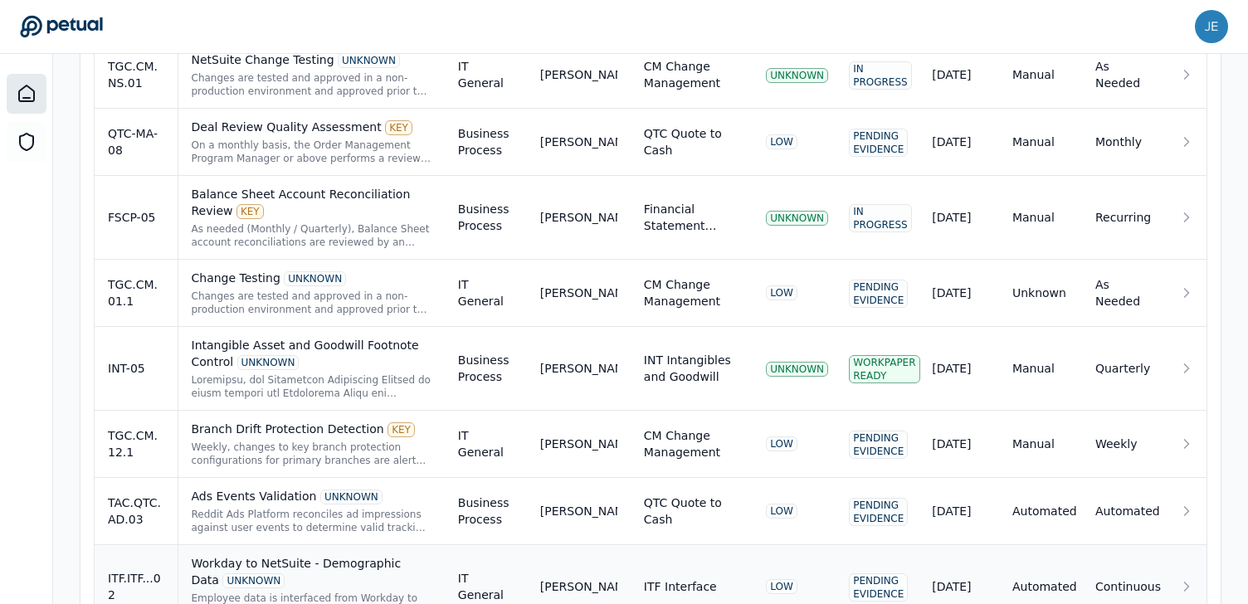
scroll to position [570, 0]
